Goal: Task Accomplishment & Management: Manage account settings

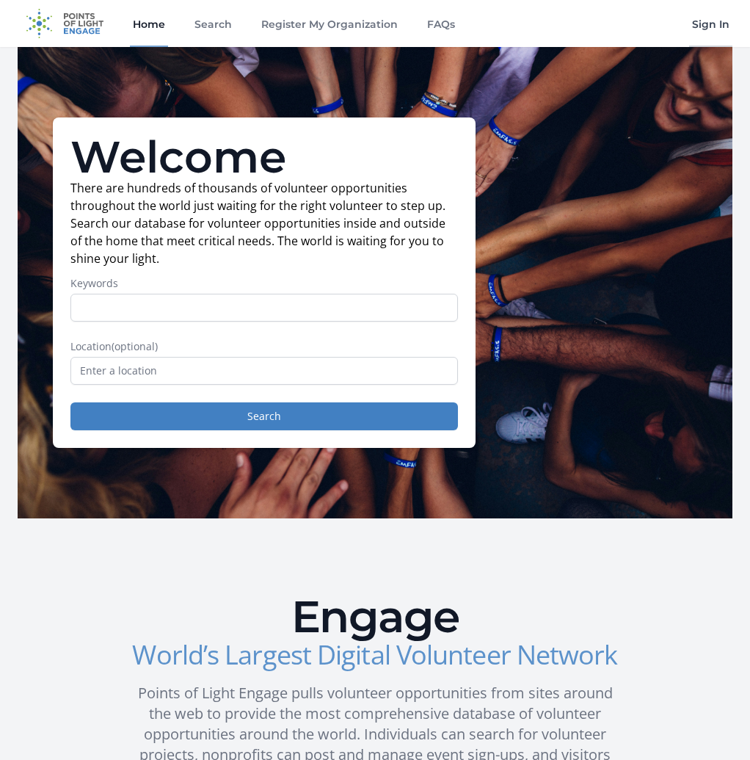
click at [711, 25] on link "Sign In" at bounding box center [710, 23] width 43 height 47
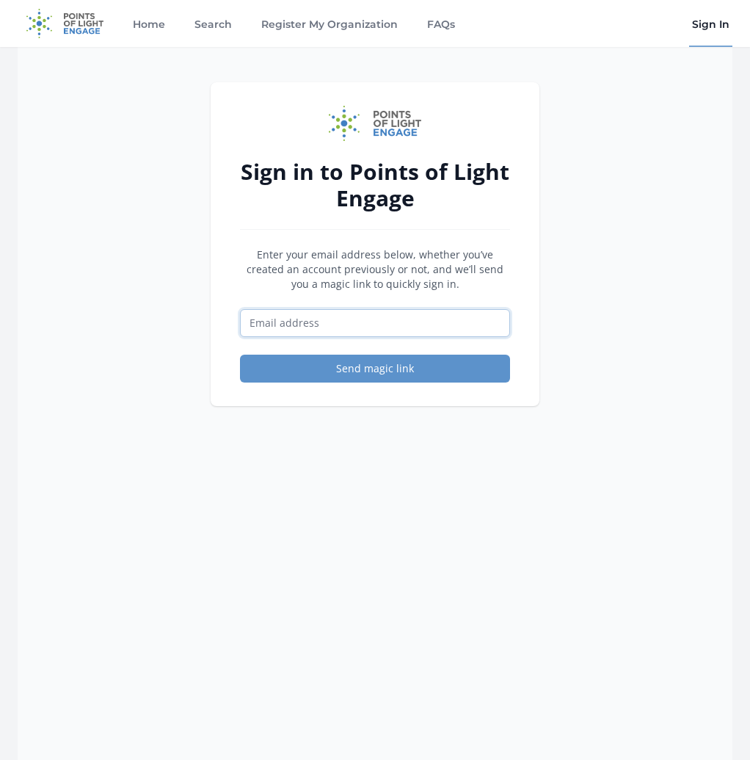
click at [288, 322] on input "Email address" at bounding box center [375, 323] width 270 height 28
type input "[PERSON_NAME][EMAIL_ADDRESS][PERSON_NAME][DOMAIN_NAME]"
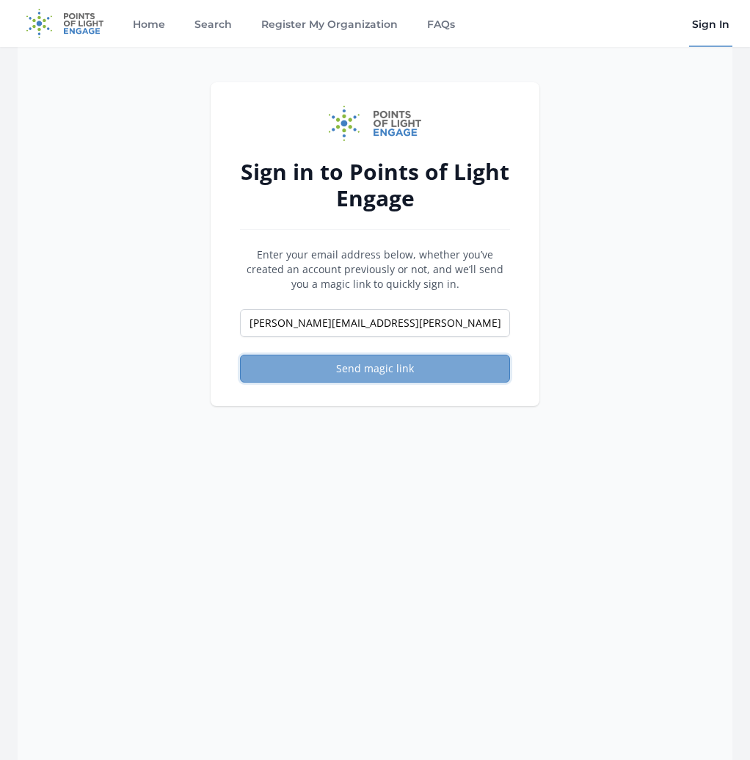
click at [355, 372] on button "Send magic link" at bounding box center [375, 369] width 270 height 28
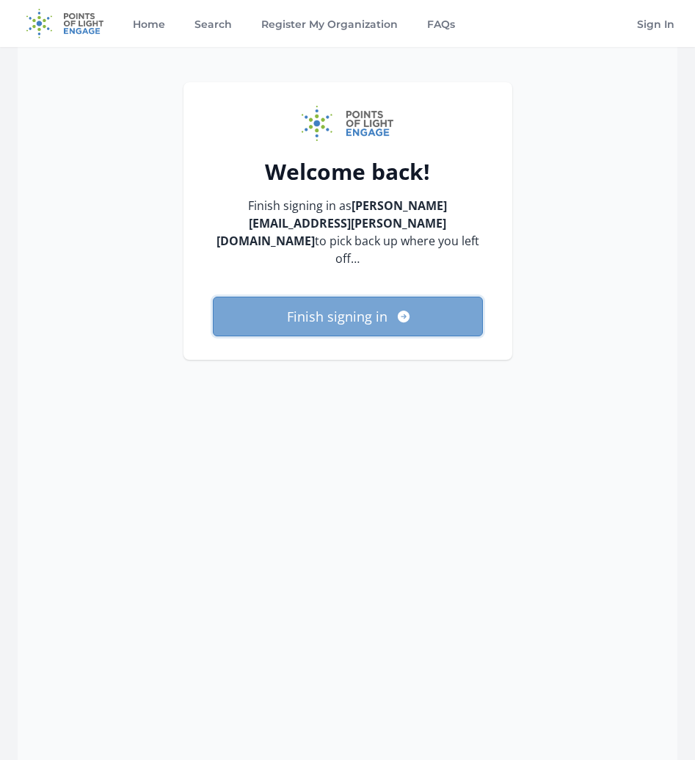
click at [375, 297] on button "Finish signing in" at bounding box center [348, 317] width 270 height 40
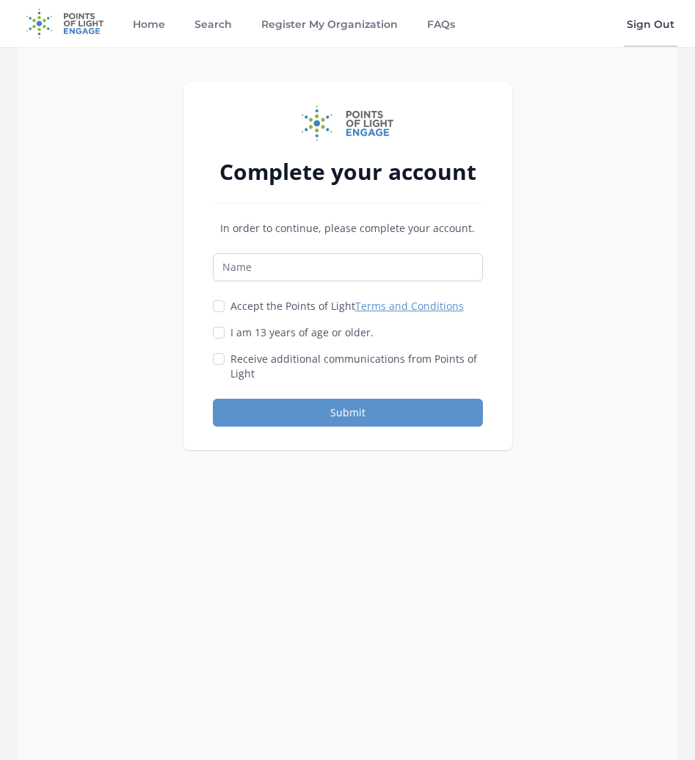
click at [647, 23] on link "Sign Out" at bounding box center [651, 23] width 54 height 47
